Goal: Task Accomplishment & Management: Use online tool/utility

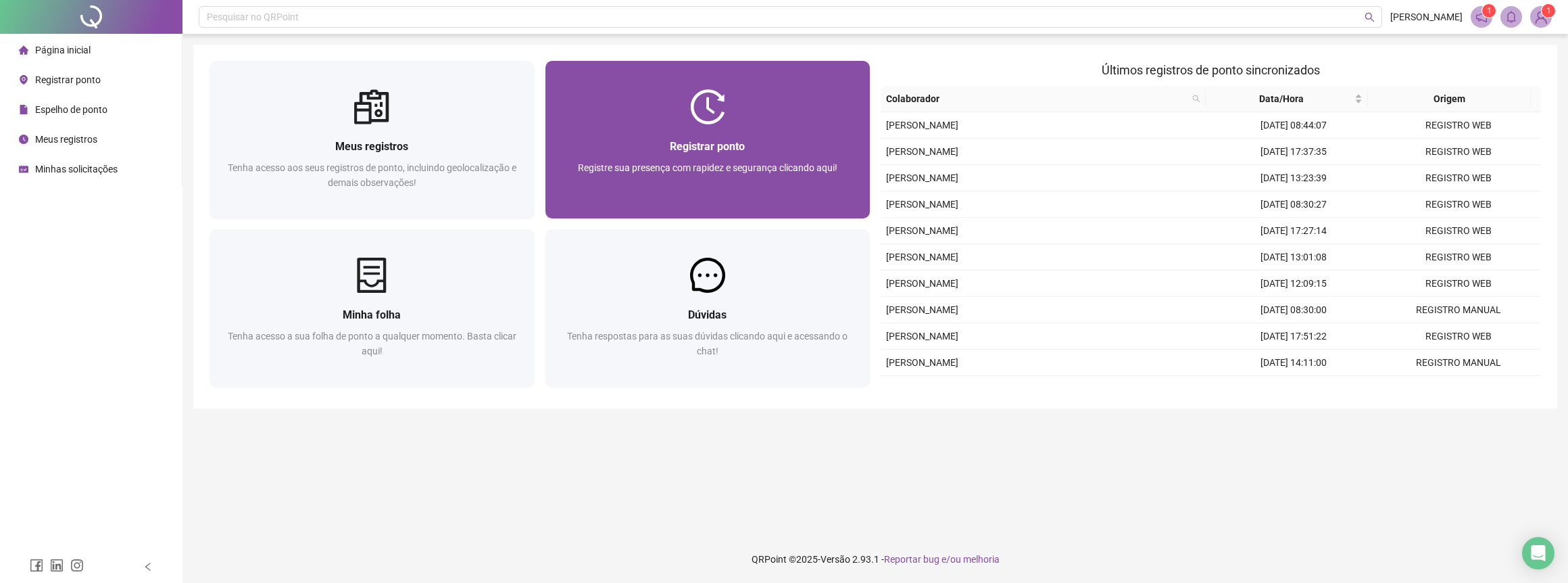
drag, startPoint x: 0, startPoint y: 0, endPoint x: 645, endPoint y: 127, distance: 657.4
click at [645, 127] on div "Registrar ponto Registre sua presença com rapidez e segurança clicando aqui!" at bounding box center [707, 172] width 325 height 94
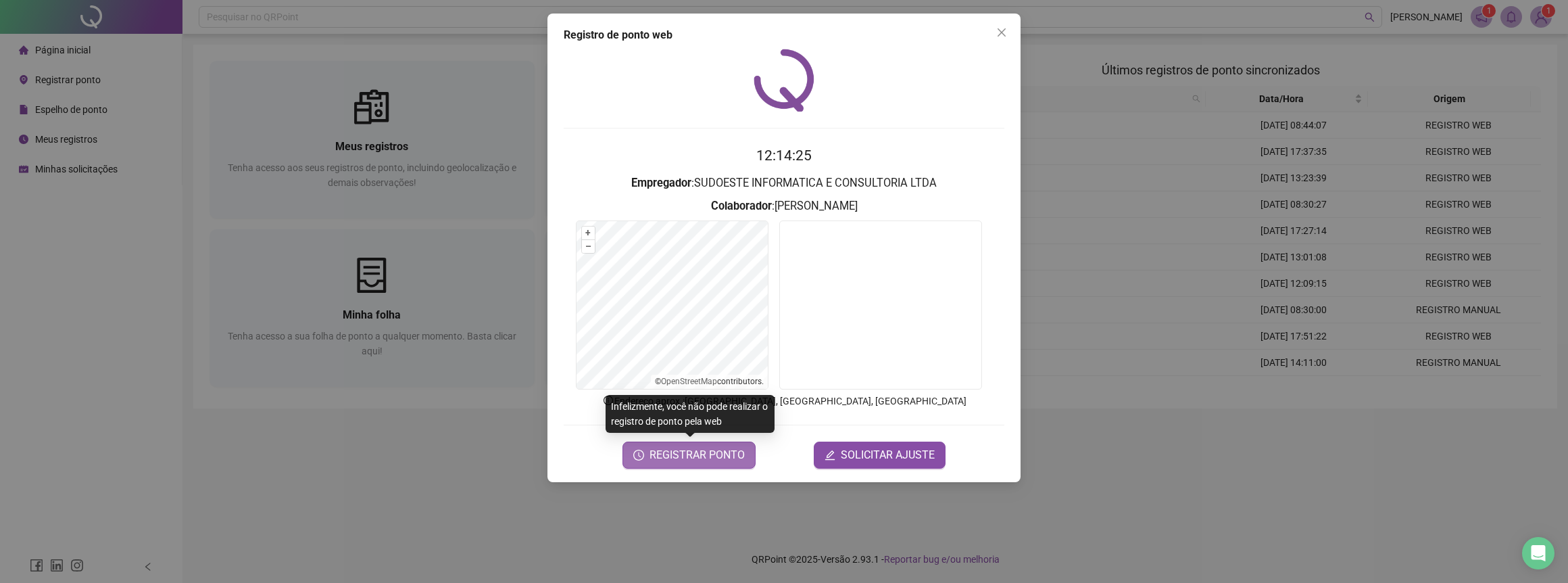
click at [720, 451] on span "REGISTRAR PONTO" at bounding box center [697, 455] width 95 height 16
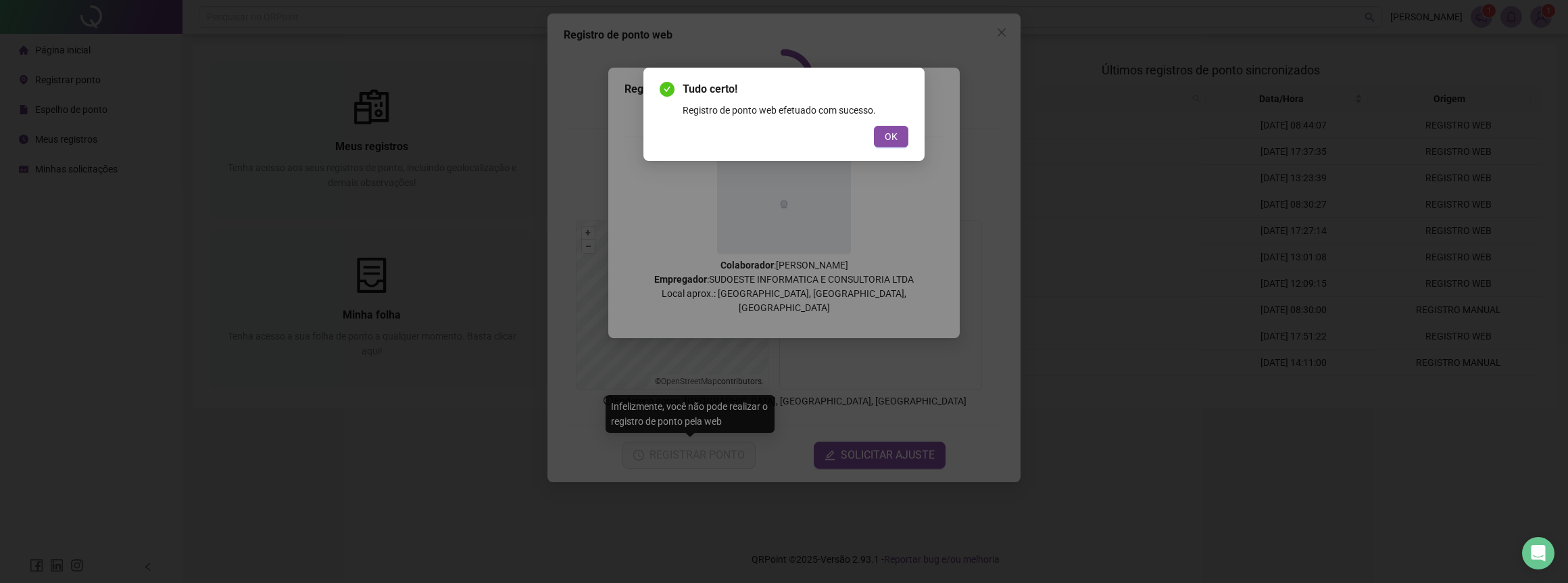
click at [892, 150] on div "Tudo certo! Registro de ponto web efetuado com sucesso. OK" at bounding box center [783, 114] width 281 height 93
click at [903, 135] on button "OK" at bounding box center [891, 137] width 34 height 21
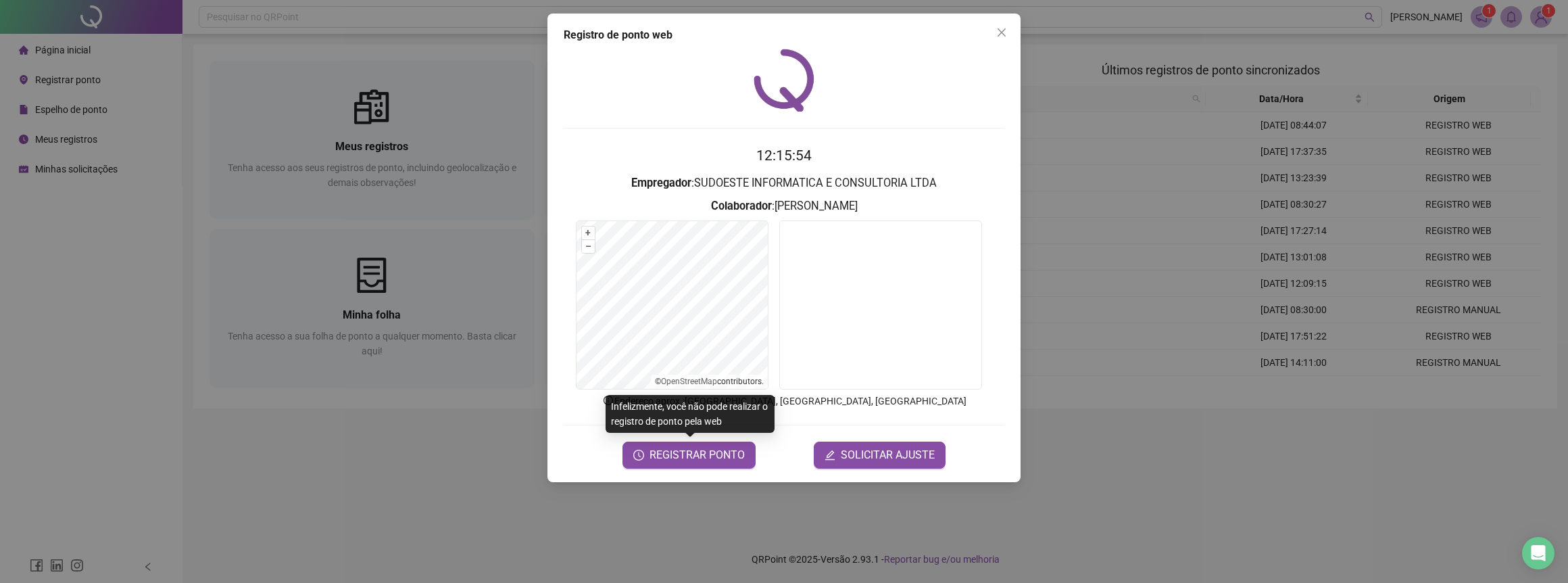
click at [412, 548] on div "Registro de ponto web 12:15:54 Empregador : SUDOESTE INFORMATICA E CONSULTORIA …" at bounding box center [784, 291] width 1568 height 583
